Goal: Information Seeking & Learning: Learn about a topic

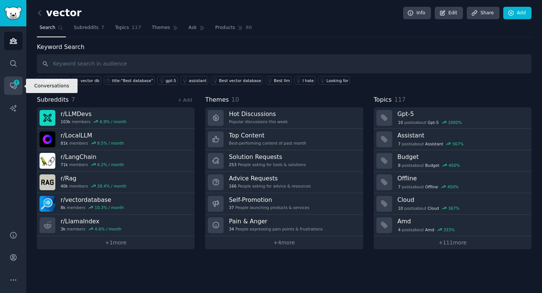
click at [17, 84] on span "7" at bounding box center [16, 82] width 7 height 5
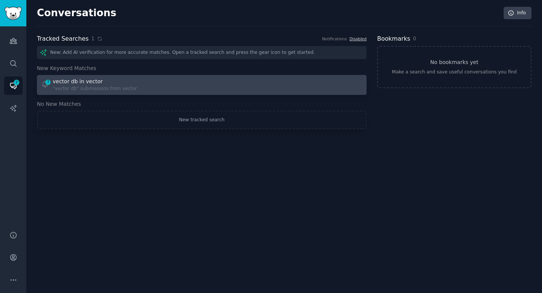
click at [88, 82] on div "vector db in vector" at bounding box center [78, 81] width 50 height 8
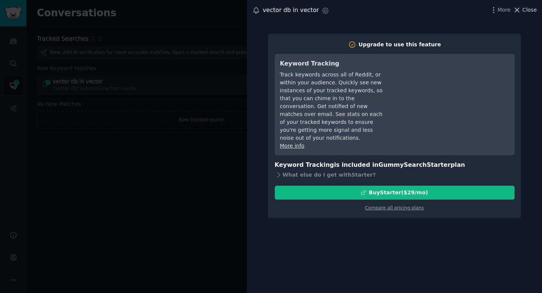
click at [530, 13] on span "Close" at bounding box center [529, 10] width 14 height 8
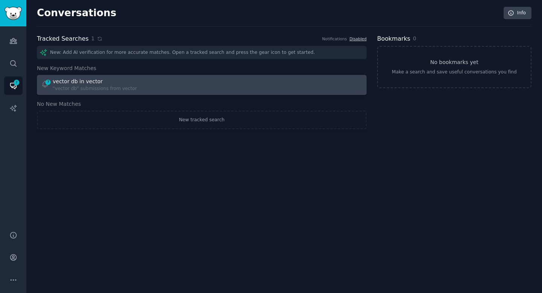
click at [182, 89] on div "7 vector db in vector "vector db" submissions from vector" at bounding box center [119, 84] width 156 height 15
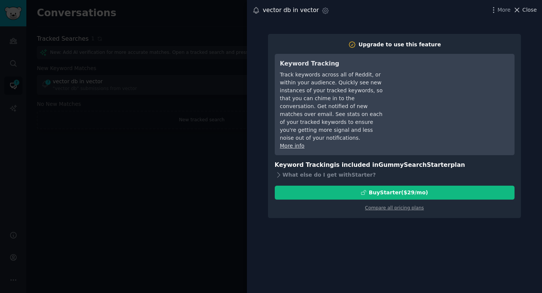
click at [533, 6] on span "Close" at bounding box center [529, 10] width 14 height 8
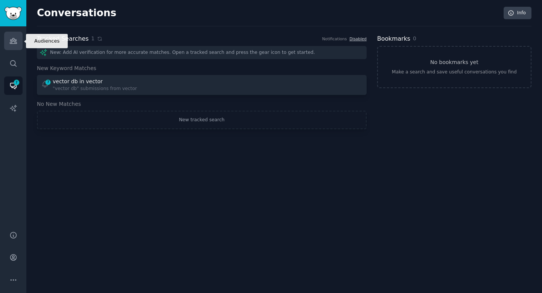
click at [13, 44] on icon "Sidebar" at bounding box center [13, 41] width 8 height 8
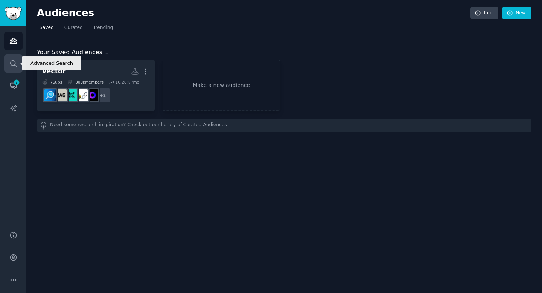
click at [14, 64] on icon "Sidebar" at bounding box center [13, 63] width 8 height 8
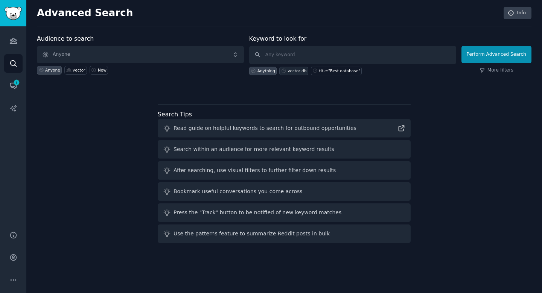
click at [298, 67] on div "vector db" at bounding box center [293, 71] width 29 height 9
type input "vector db"
click at [496, 58] on button "Perform Advanced Search" at bounding box center [496, 54] width 70 height 17
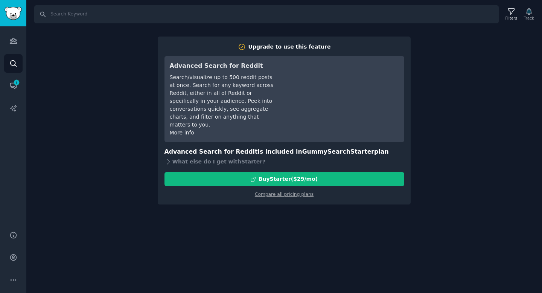
click at [272, 233] on div "Search Filters Track Upgrade to use this feature Advanced Search for Reddit Sea…" at bounding box center [283, 146] width 515 height 293
click at [70, 112] on div "Search Filters Track Upgrade to use this feature Advanced Search for Reddit Sea…" at bounding box center [283, 146] width 515 height 293
click at [74, 71] on div "Search Filters Track Upgrade to use this feature Advanced Search for Reddit Sea…" at bounding box center [283, 146] width 515 height 293
click at [15, 35] on link "Audiences" at bounding box center [13, 41] width 18 height 18
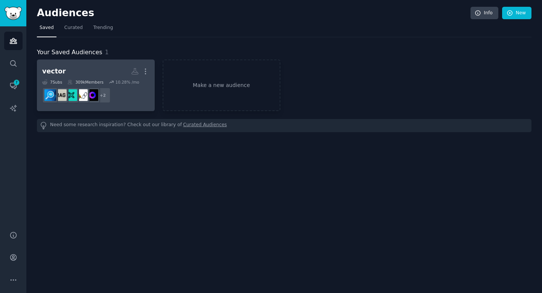
click at [91, 72] on h2 "vector More" at bounding box center [95, 71] width 107 height 13
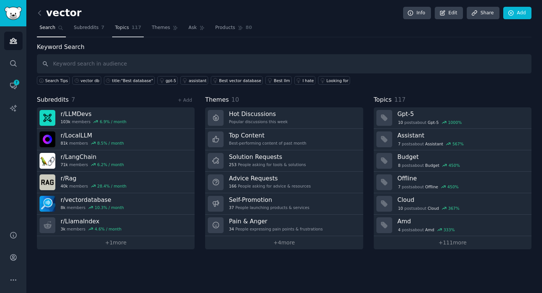
click at [123, 33] on link "Topics 117" at bounding box center [128, 29] width 32 height 15
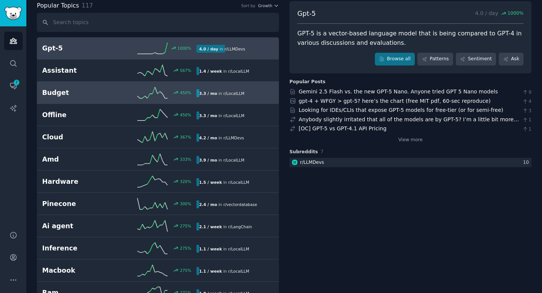
scroll to position [45, 0]
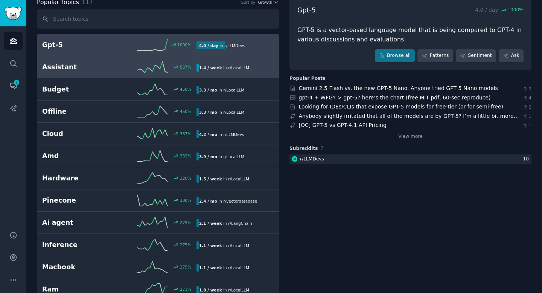
click at [129, 70] on div "567 %" at bounding box center [157, 66] width 77 height 11
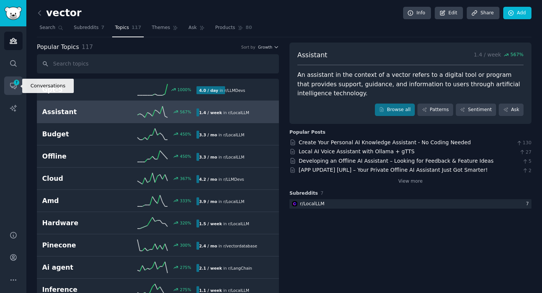
click at [12, 89] on icon "Sidebar" at bounding box center [13, 86] width 8 height 8
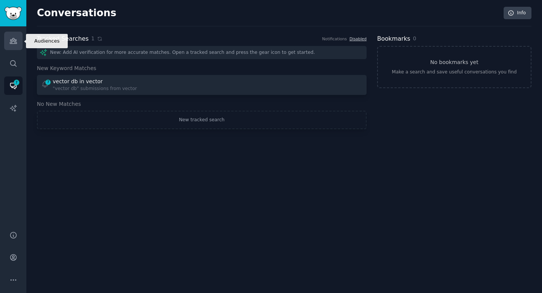
click at [7, 40] on link "Audiences" at bounding box center [13, 41] width 18 height 18
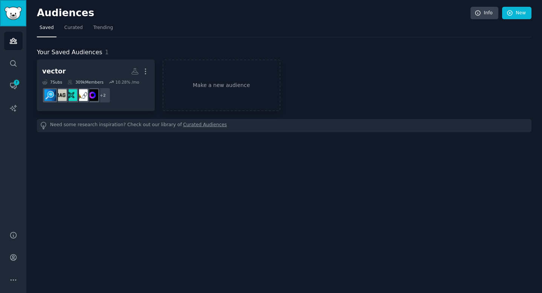
click at [15, 16] on img "Sidebar" at bounding box center [13, 13] width 17 height 13
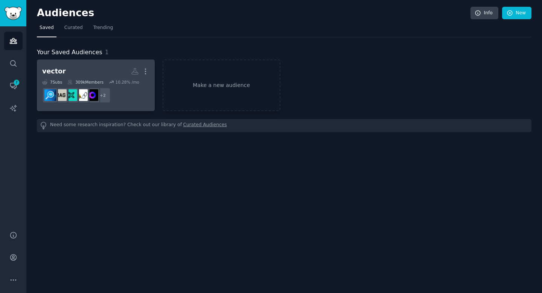
click at [69, 76] on h2 "vector Custom Audience More" at bounding box center [95, 71] width 107 height 13
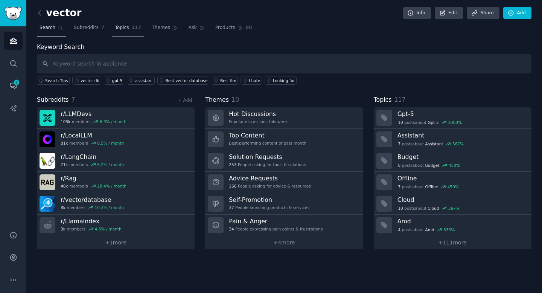
click at [117, 29] on span "Topics" at bounding box center [122, 27] width 14 height 7
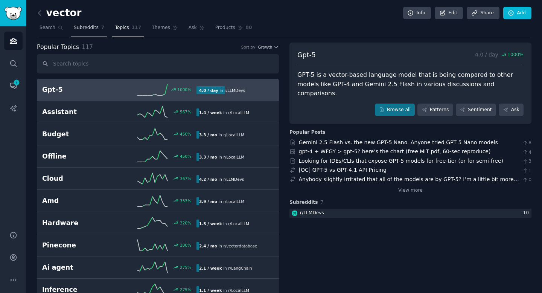
click at [82, 32] on link "Subreddits 7" at bounding box center [89, 29] width 36 height 15
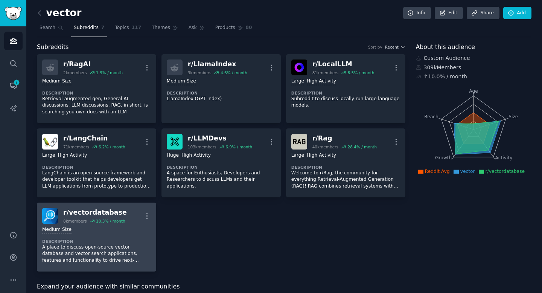
click at [112, 259] on p "A place to discuss open-source vector database and vector search applications, …" at bounding box center [96, 254] width 109 height 20
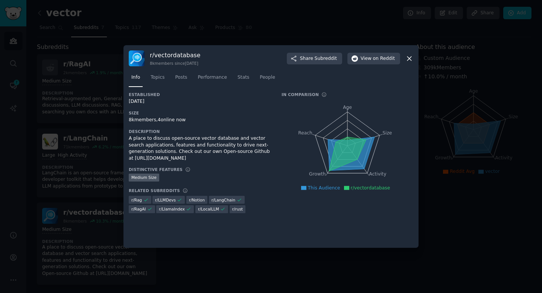
click at [411, 56] on icon at bounding box center [409, 59] width 8 height 8
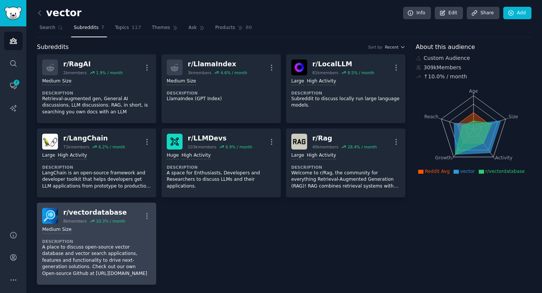
click at [90, 213] on div "r/ vectordatabase" at bounding box center [95, 212] width 64 height 9
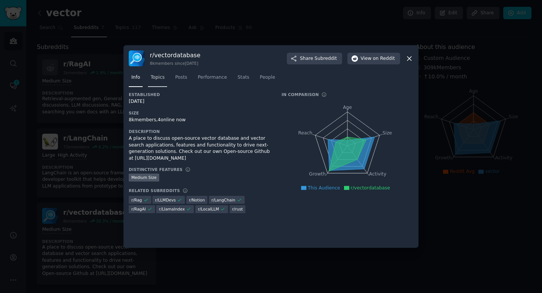
click at [161, 83] on link "Topics" at bounding box center [157, 78] width 19 height 15
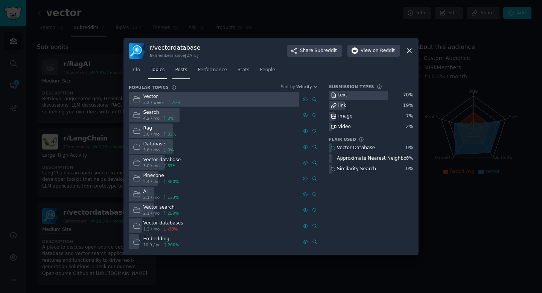
click at [179, 75] on link "Posts" at bounding box center [180, 71] width 17 height 15
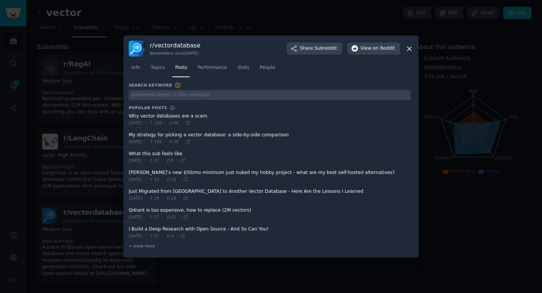
click at [411, 50] on icon at bounding box center [409, 49] width 8 height 8
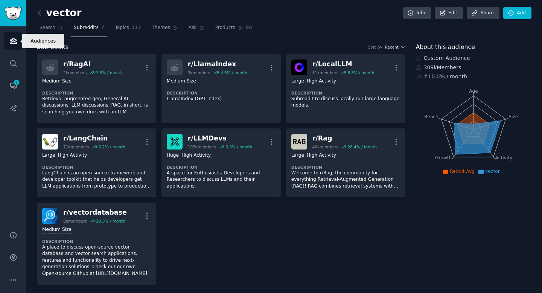
click at [10, 42] on icon "Sidebar" at bounding box center [13, 40] width 7 height 5
